Goal: Task Accomplishment & Management: Complete application form

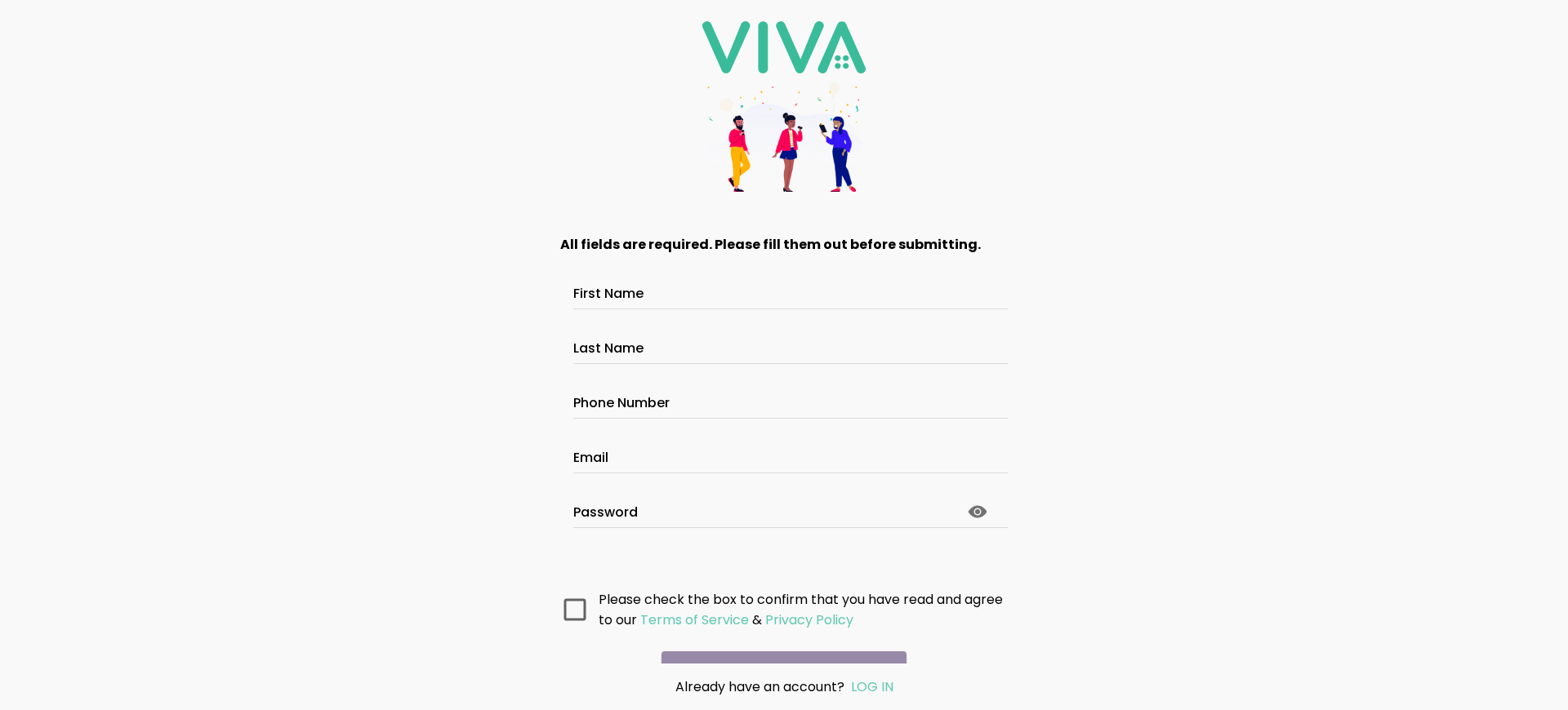
scroll to position [87, 0]
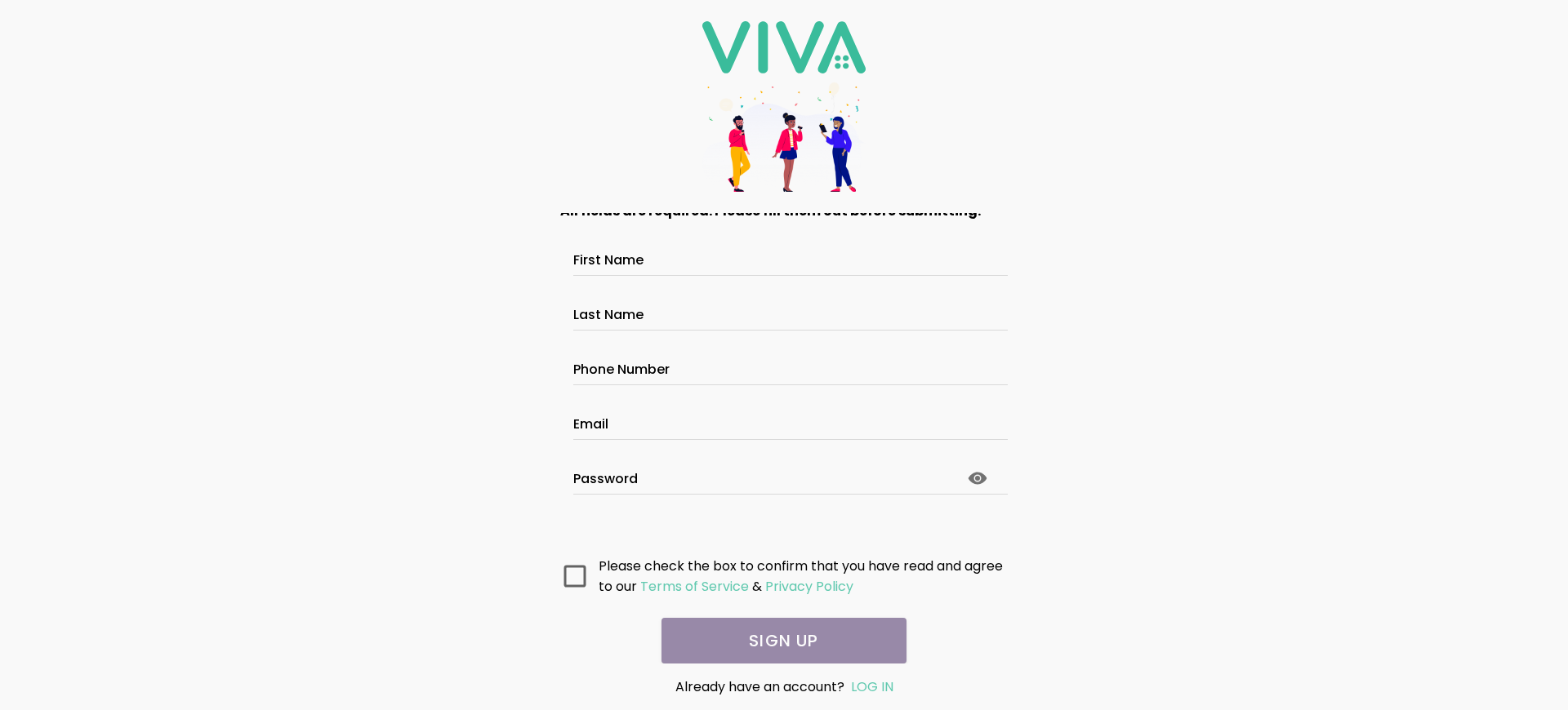
click at [777, 640] on main "All fields are required. Please fill them out before submitting. First Name Las…" at bounding box center [784, 438] width 490 height 450
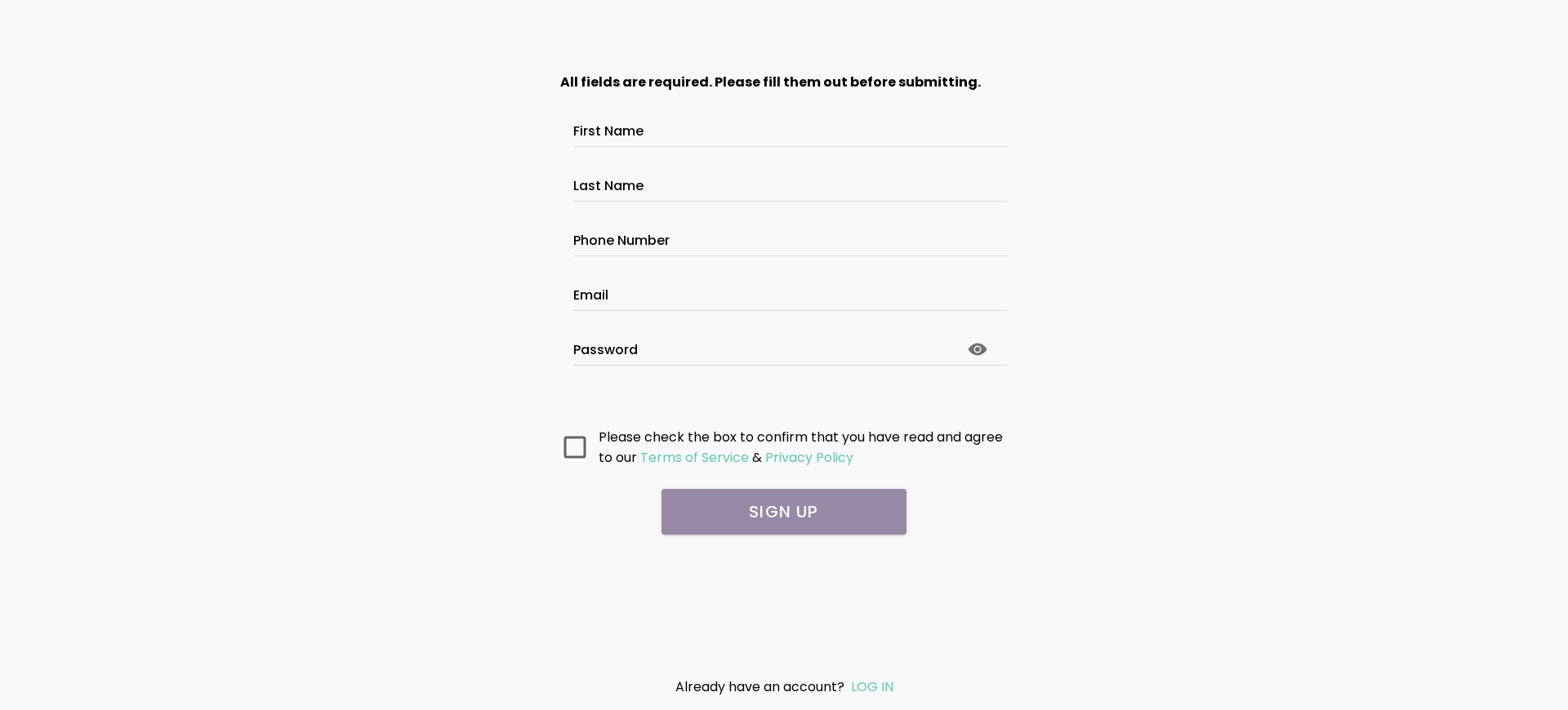
click at [784, 553] on main "All fields are required. Please fill them out before submitting. First Name Las…" at bounding box center [784, 357] width 490 height 613
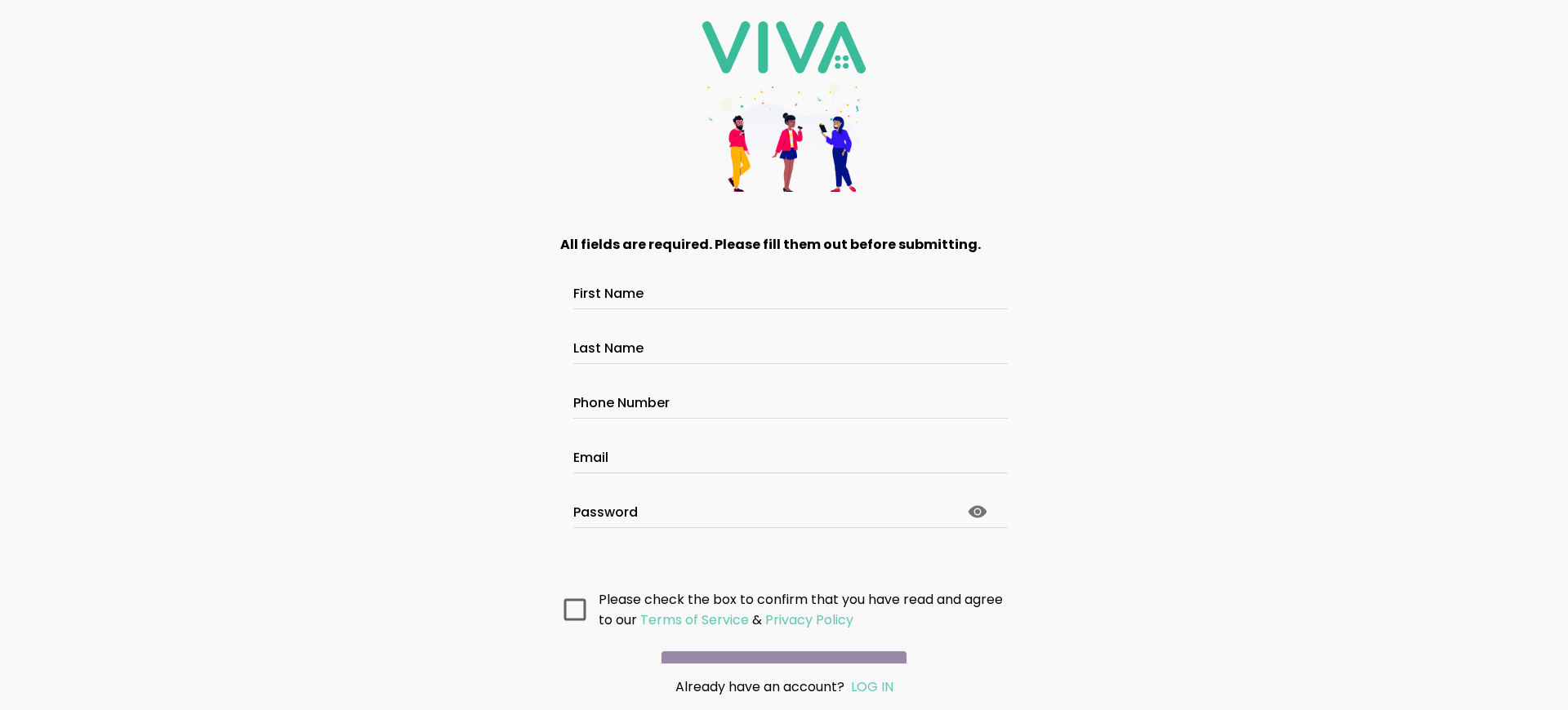
click at [777, 640] on main "All fields are required. Please fill them out before submitting. First Name Las…" at bounding box center [784, 438] width 490 height 450
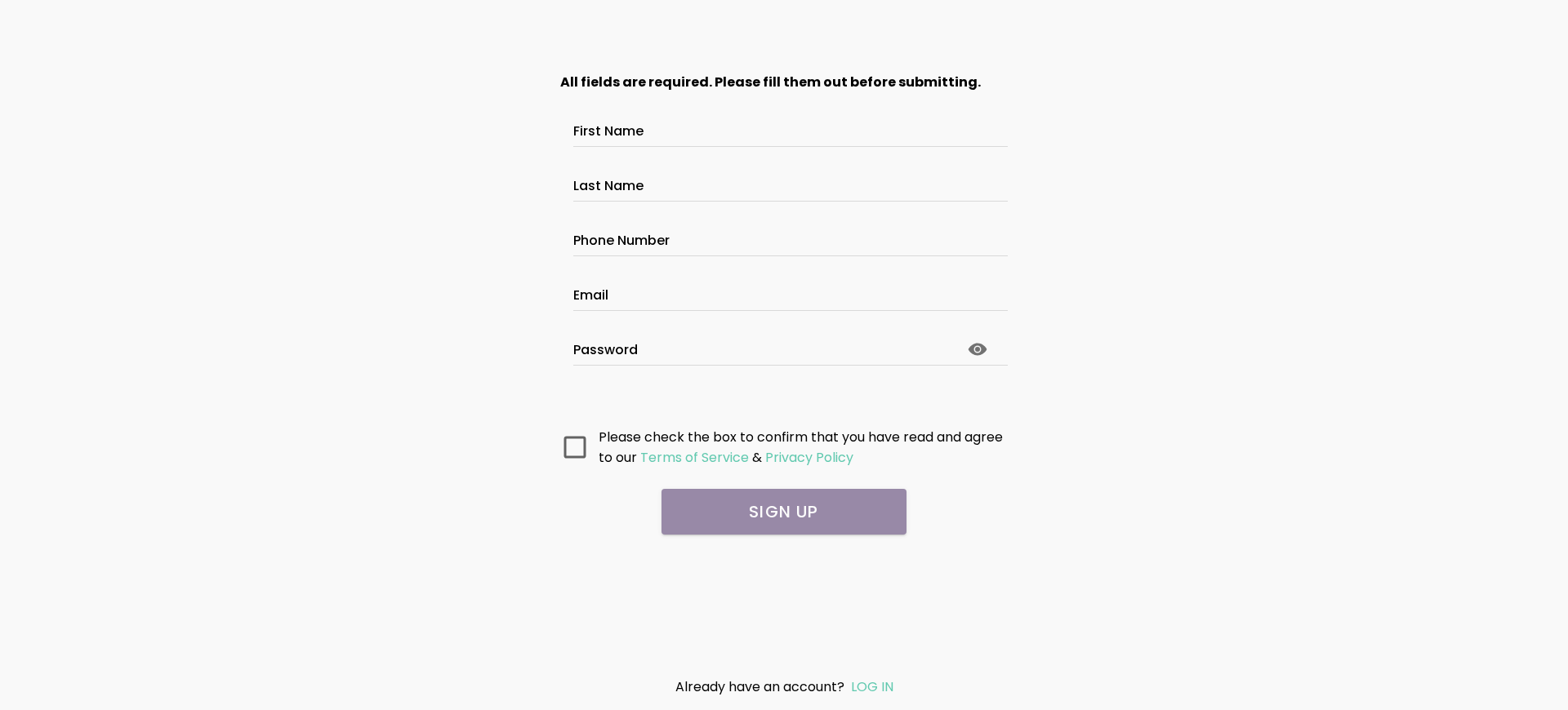
click at [784, 553] on main "All fields are required. Please fill them out before submitting. First Name Las…" at bounding box center [784, 357] width 490 height 613
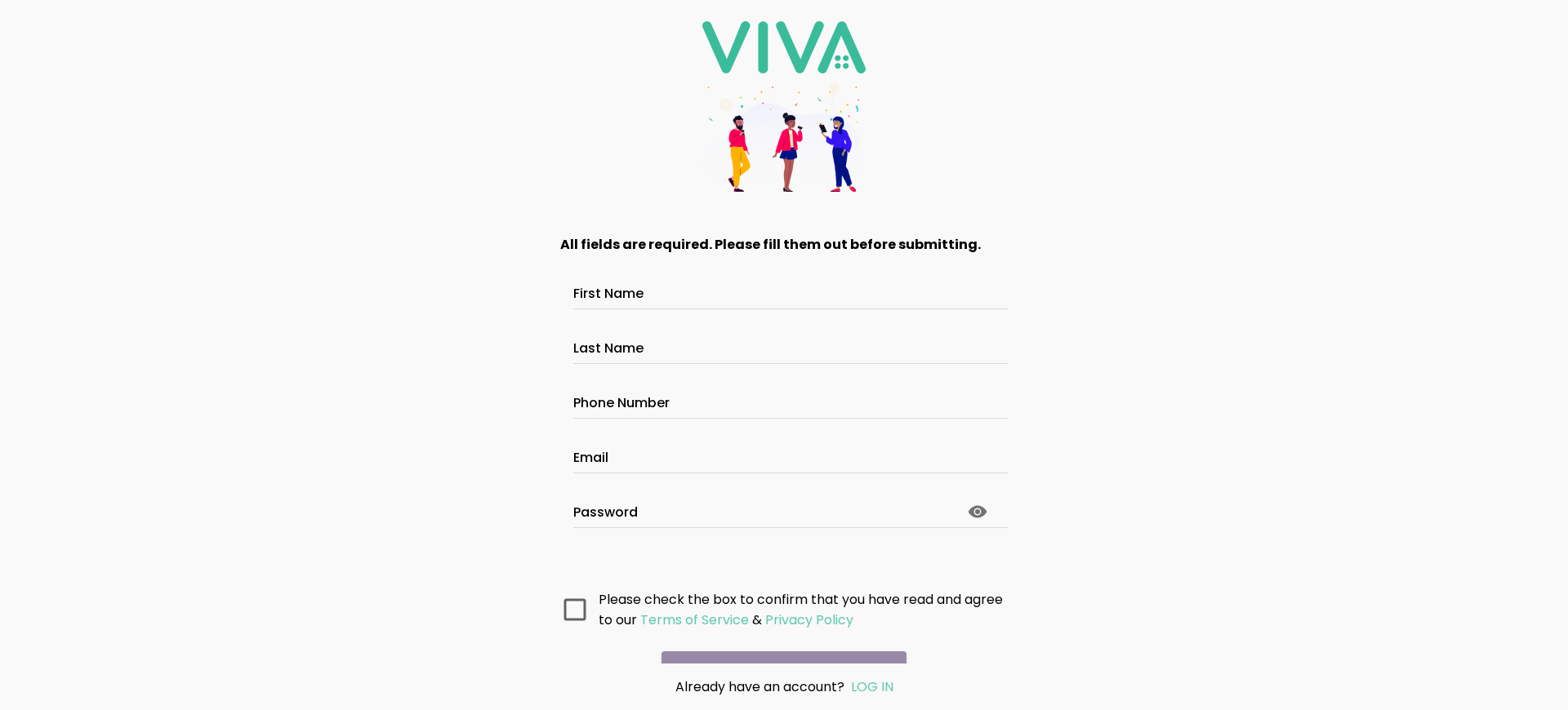
click at [777, 640] on main "All fields are required. Please fill them out before submitting. First Name Las…" at bounding box center [784, 438] width 490 height 450
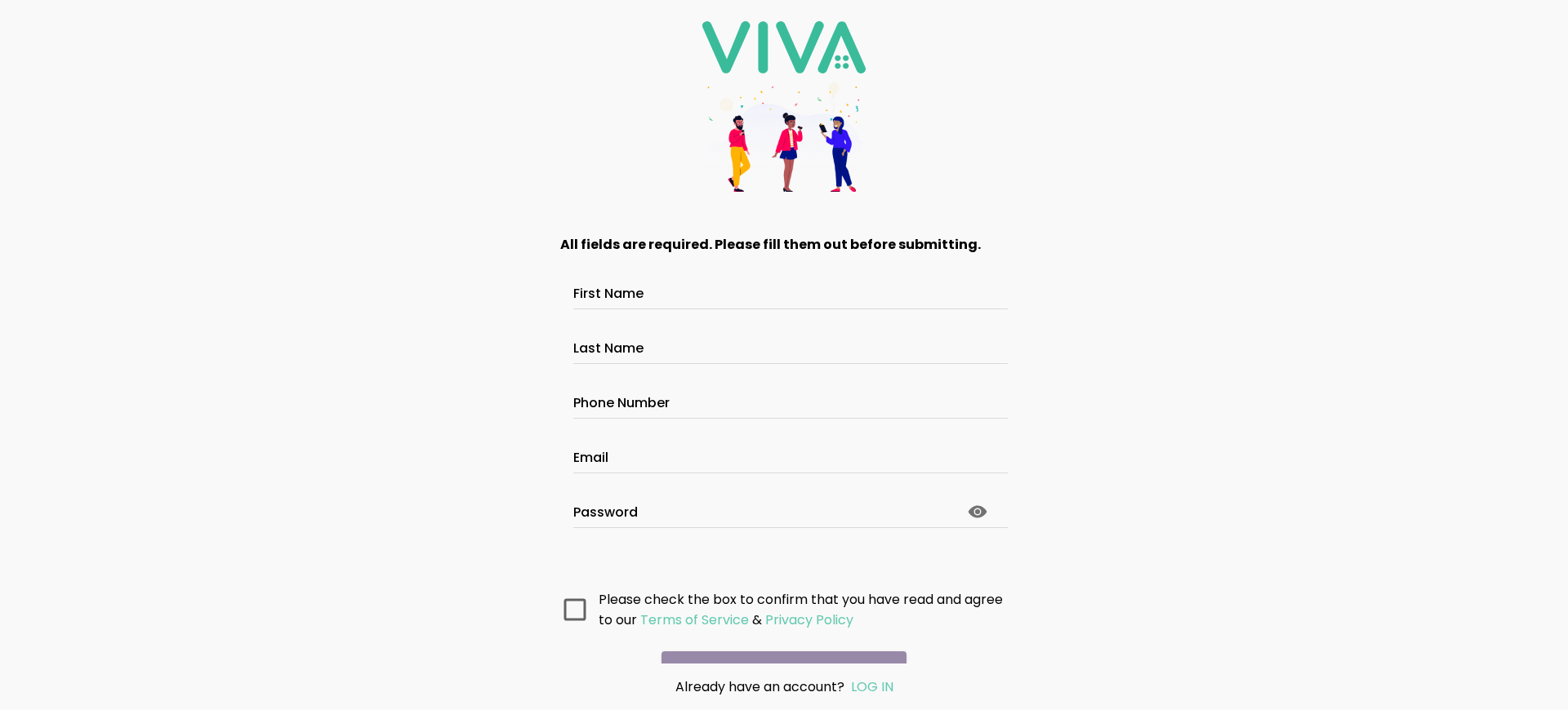
click at [777, 640] on main "All fields are required. Please fill them out before submitting. First Name Las…" at bounding box center [784, 438] width 490 height 450
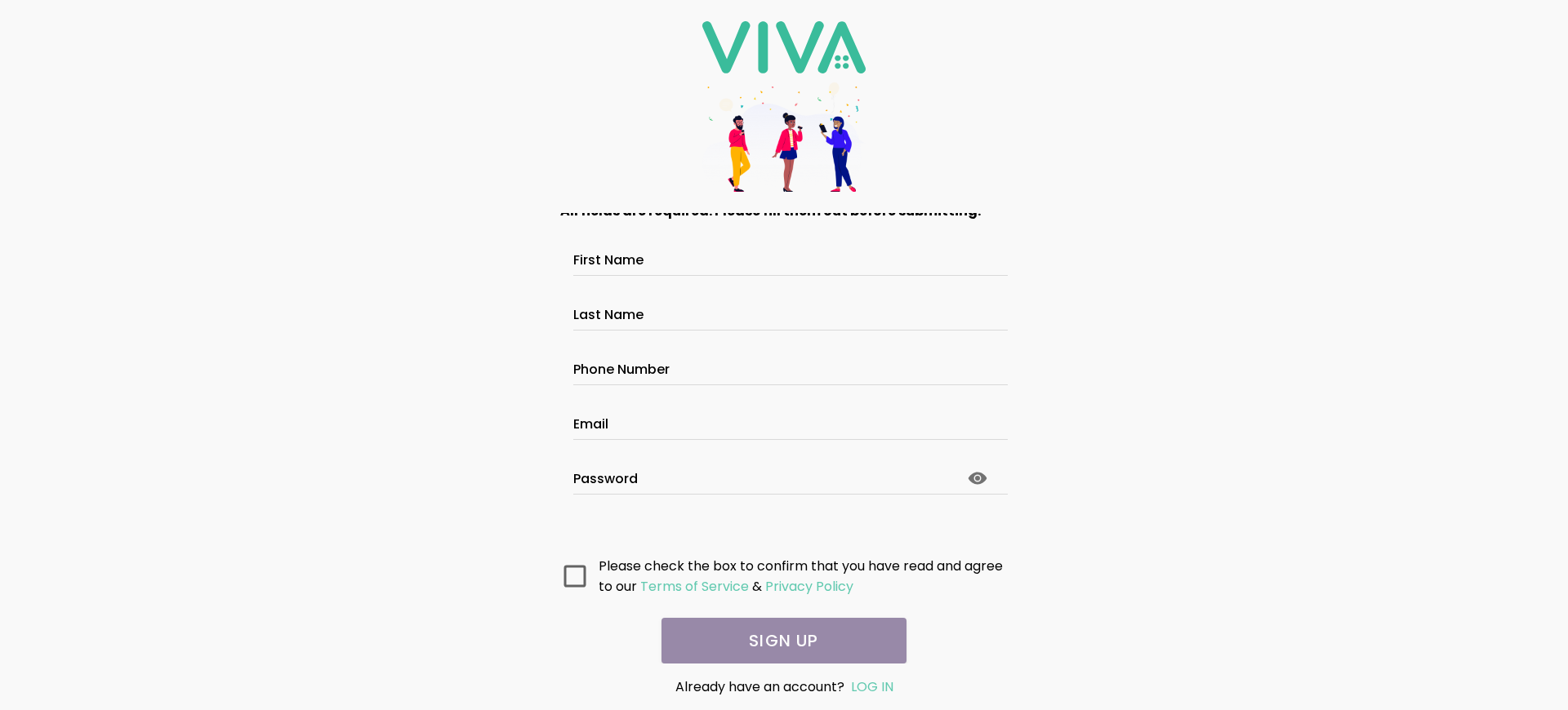
click at [777, 640] on main "All fields are required. Please fill them out before submitting. First Name Las…" at bounding box center [784, 438] width 490 height 450
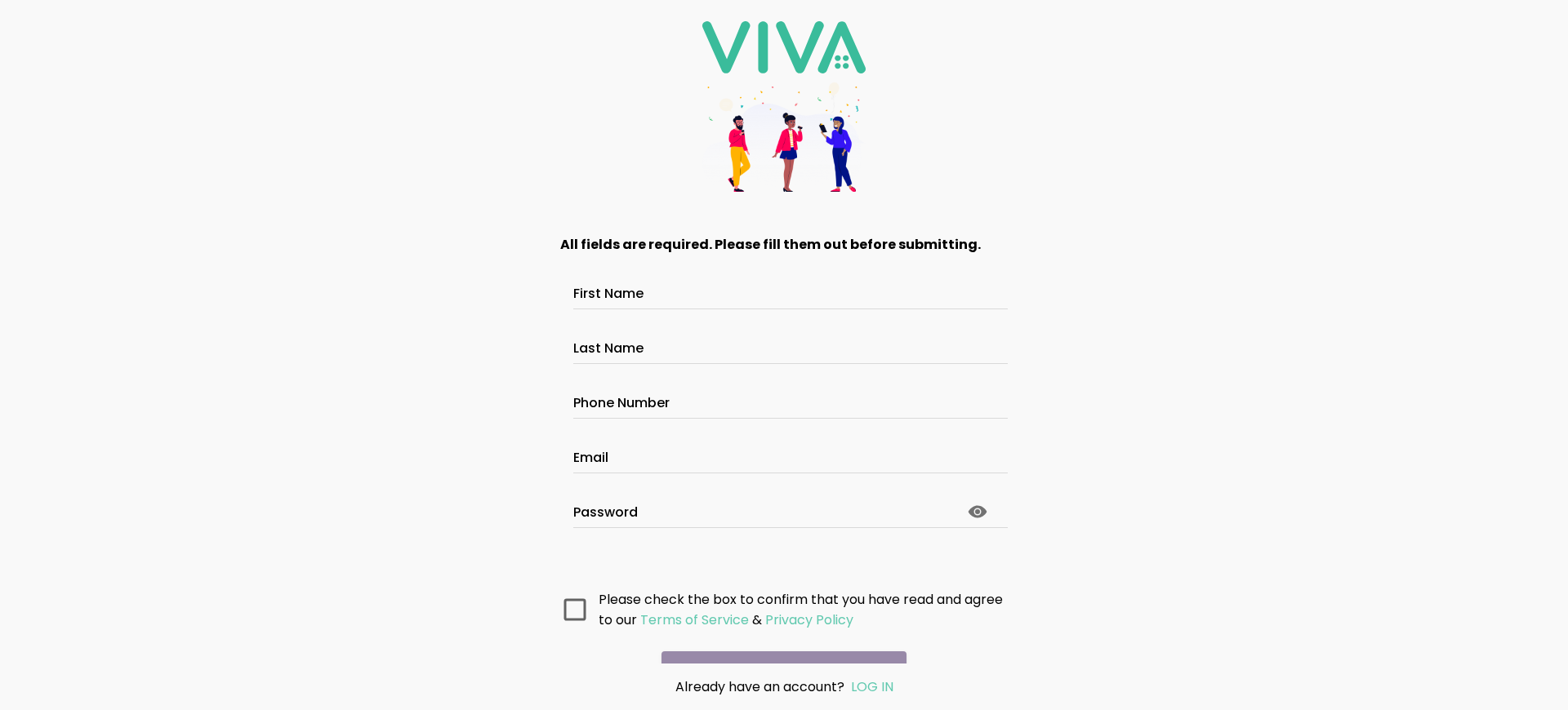
click at [777, 640] on main "All fields are required. Please fill them out before submitting. First Name Las…" at bounding box center [784, 438] width 490 height 450
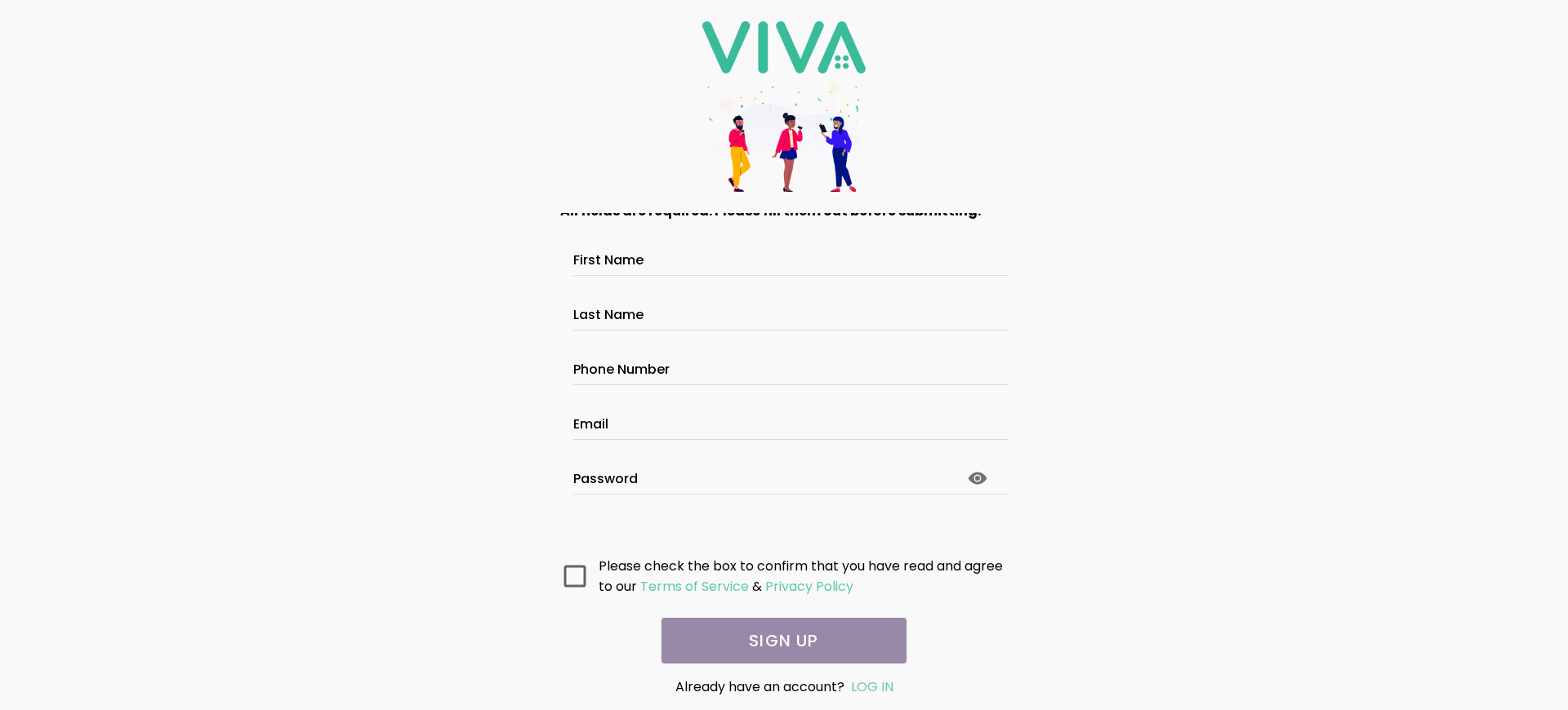
click at [777, 640] on main "All fields are required. Please fill them out before submitting. First Name Las…" at bounding box center [784, 438] width 490 height 450
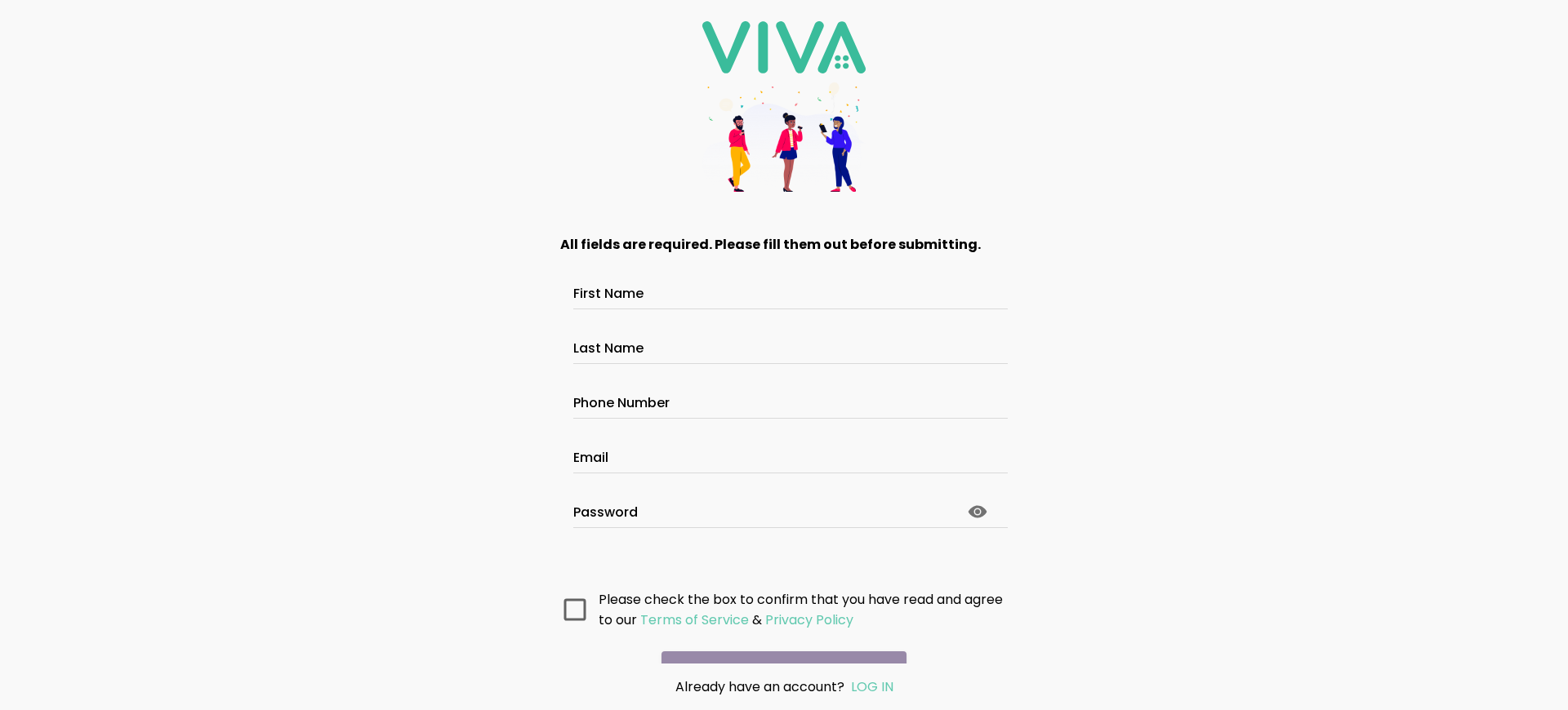
click at [777, 640] on main "All fields are required. Please fill them out before submitting. First Name Las…" at bounding box center [784, 438] width 490 height 450
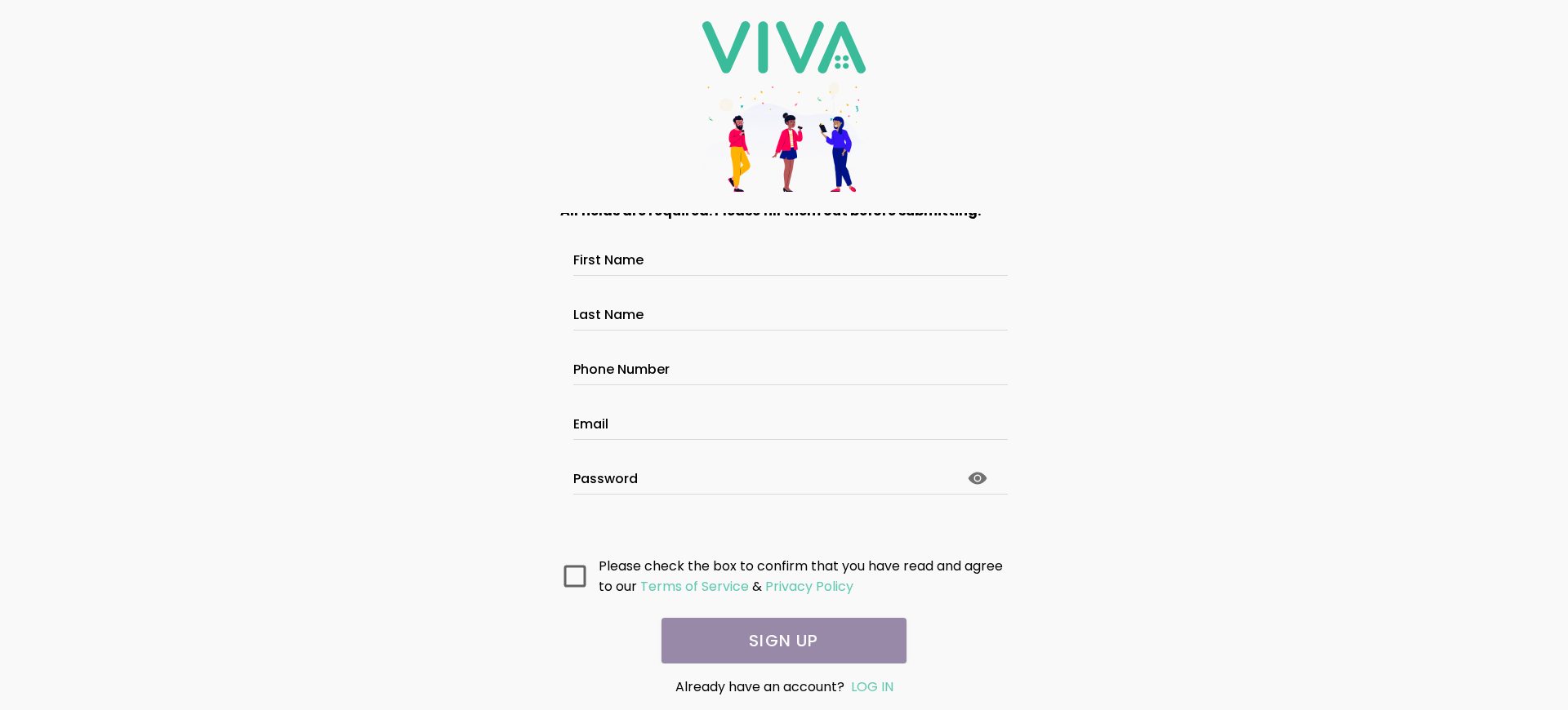
click at [777, 640] on main "All fields are required. Please fill them out before submitting. First Name Las…" at bounding box center [784, 438] width 490 height 450
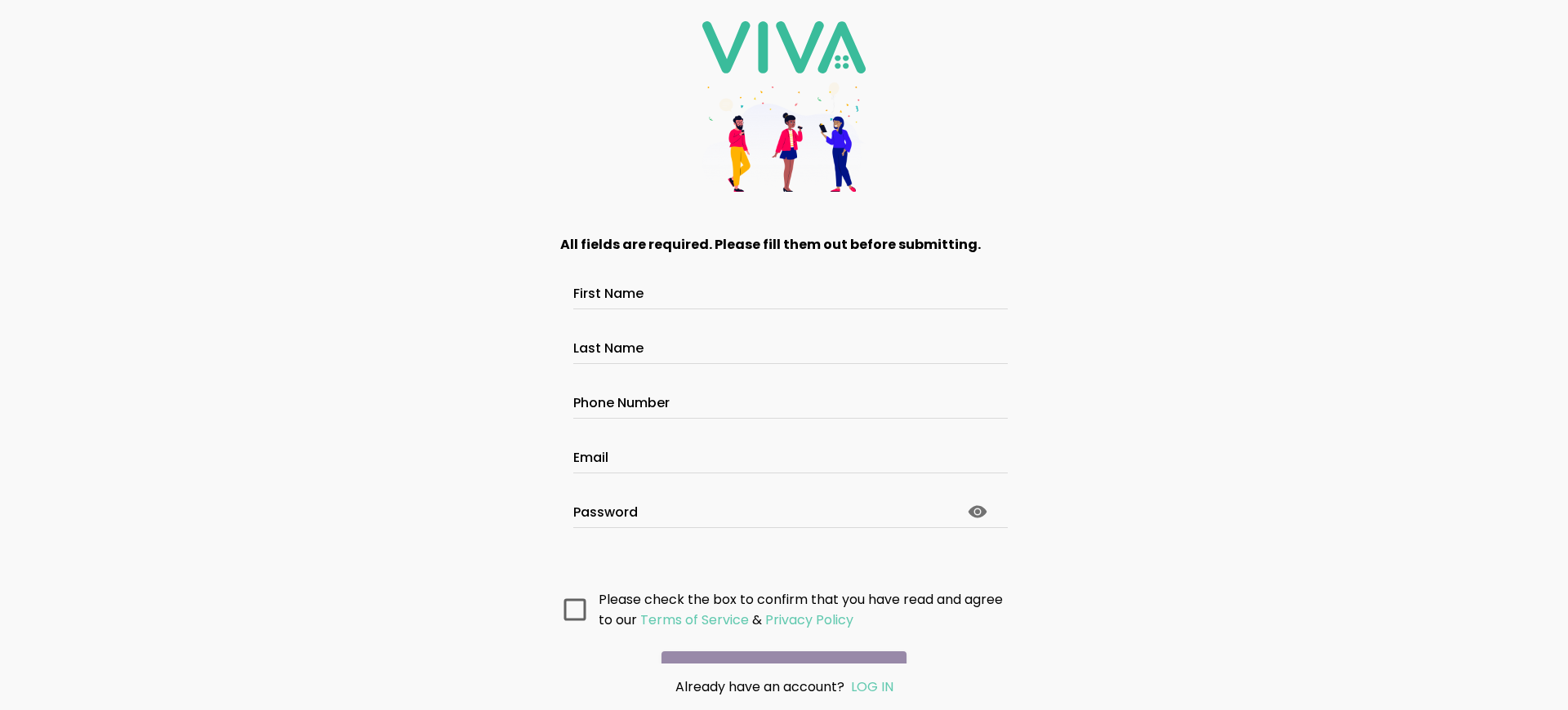
scroll to position [87, 0]
click at [777, 640] on main "All fields are required. Please fill them out before submitting. First Name Las…" at bounding box center [784, 438] width 490 height 450
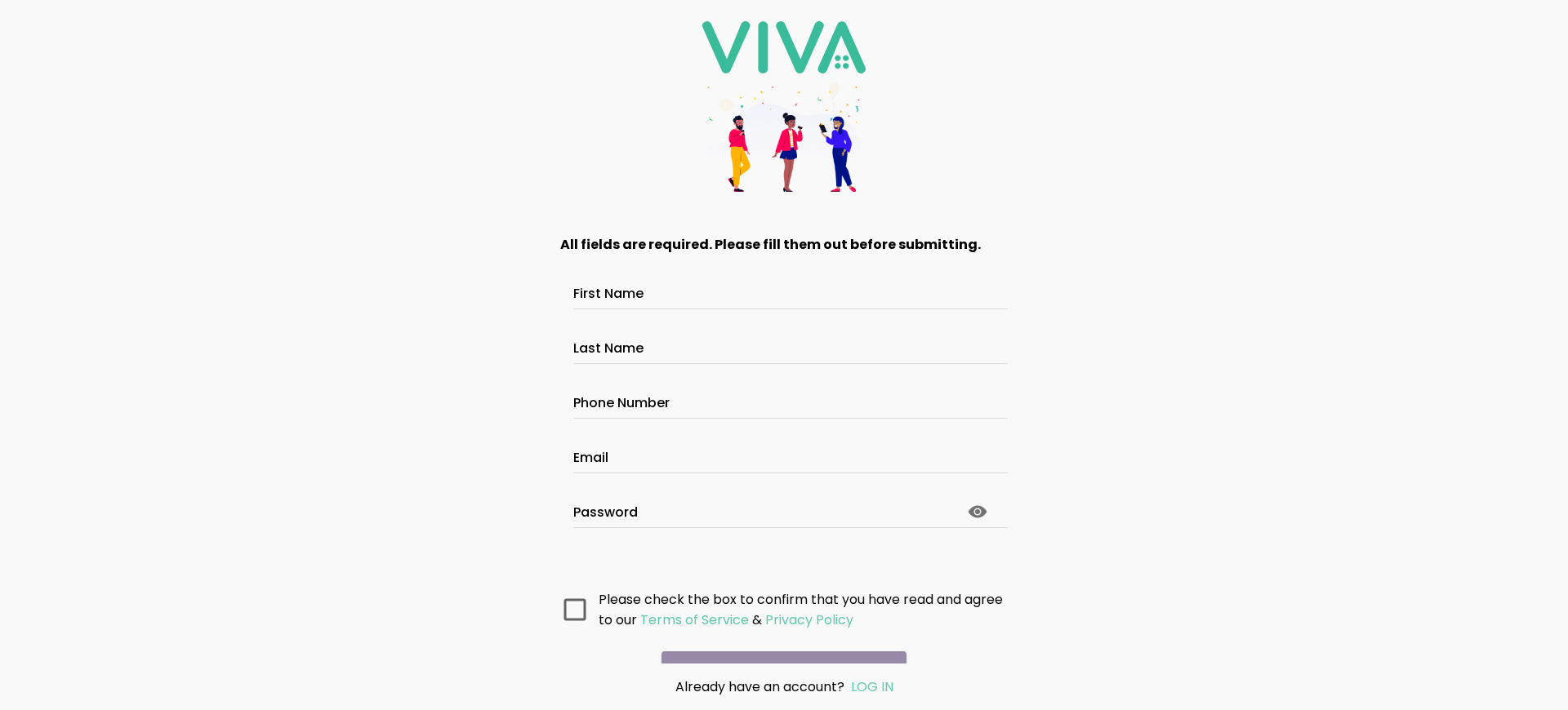
click at [777, 640] on main "All fields are required. Please fill them out before submitting. First Name Las…" at bounding box center [784, 438] width 490 height 450
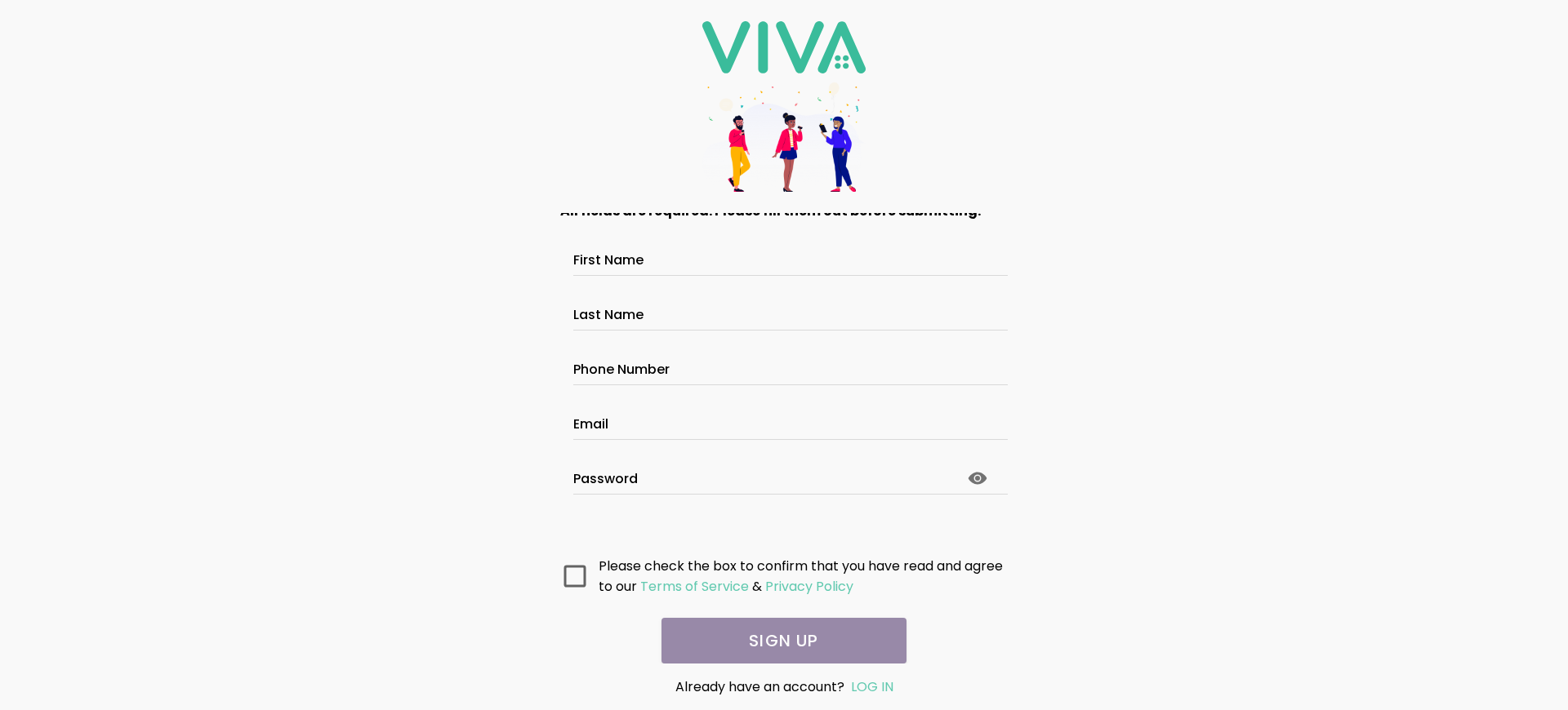
click at [777, 640] on main "All fields are required. Please fill them out before submitting. First Name Las…" at bounding box center [784, 438] width 490 height 450
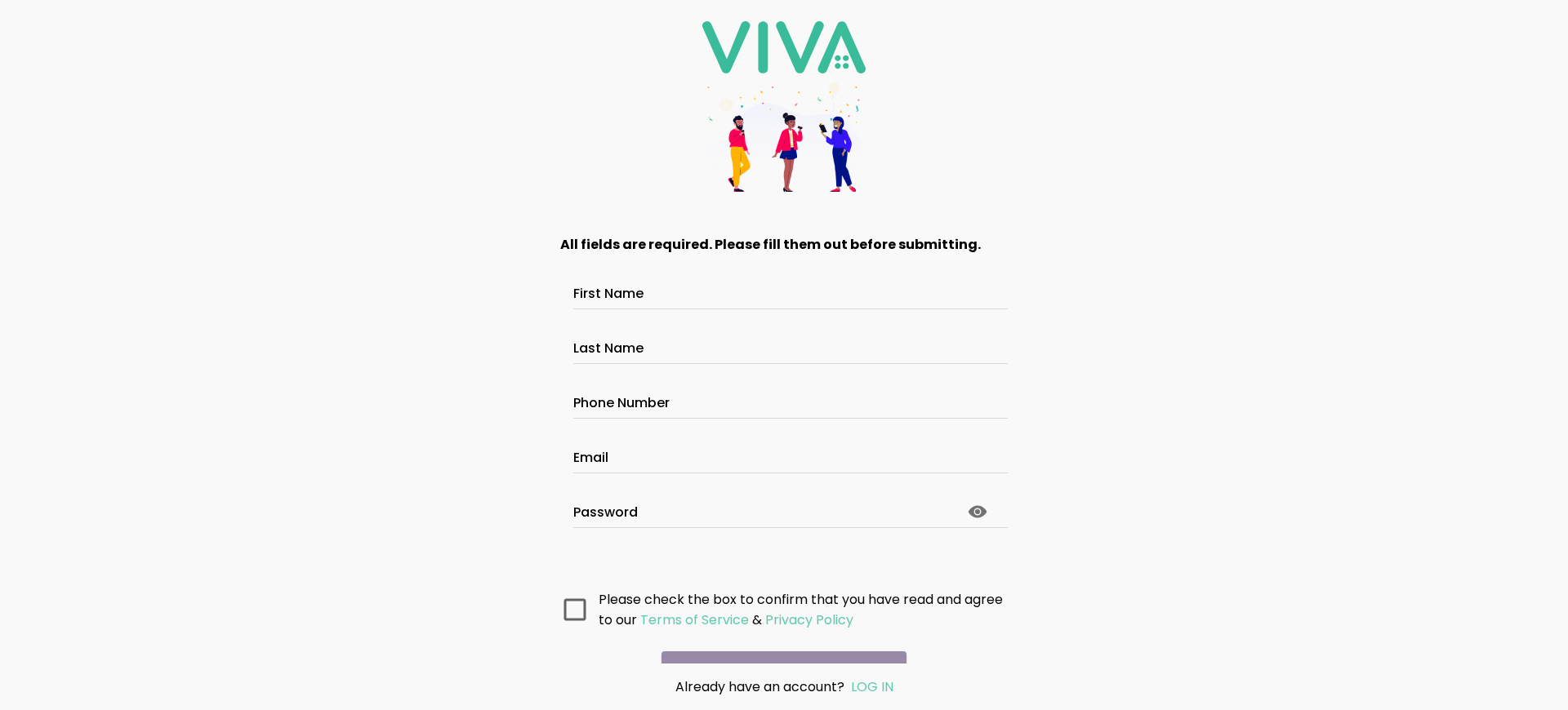
scroll to position [87, 0]
